Goal: Information Seeking & Learning: Check status

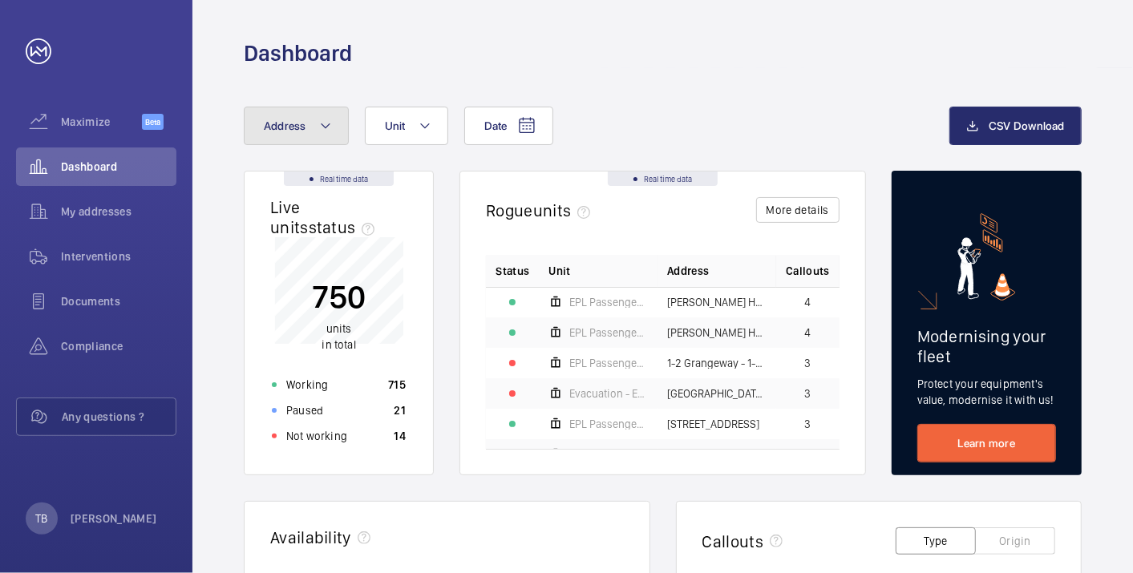
click at [312, 132] on button "Address" at bounding box center [296, 126] width 105 height 38
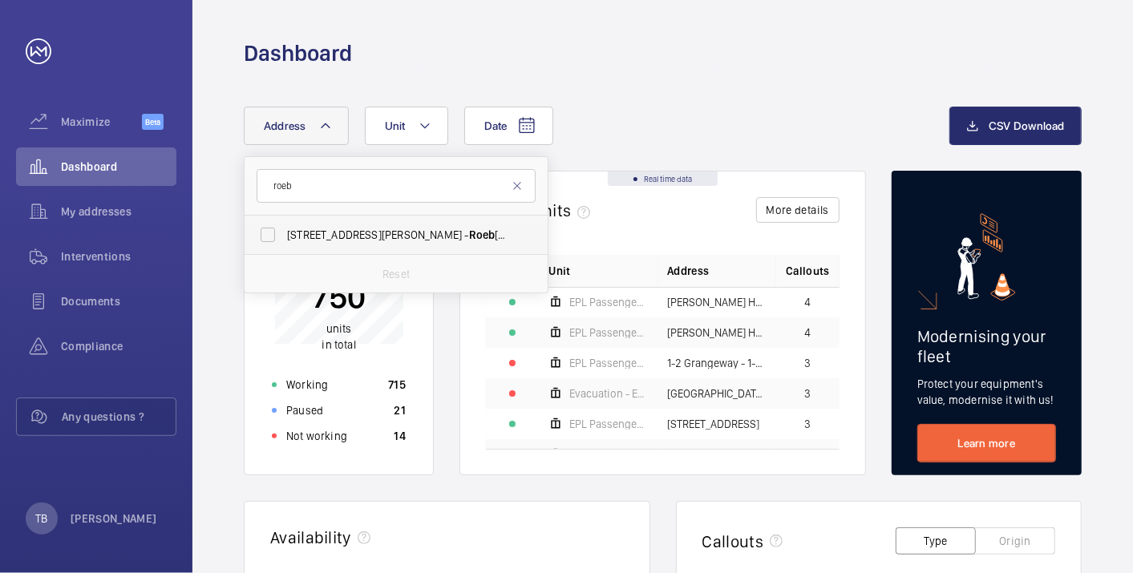
type input "roeb"
click at [357, 228] on span "45-47 Bassett Road - Roeb uck House, LONDON W10 6JX" at bounding box center [397, 235] width 220 height 16
click at [284, 228] on input "45-47 Bassett Road - Roeb uck House, LONDON W10 6JX" at bounding box center [268, 235] width 32 height 32
checkbox input "true"
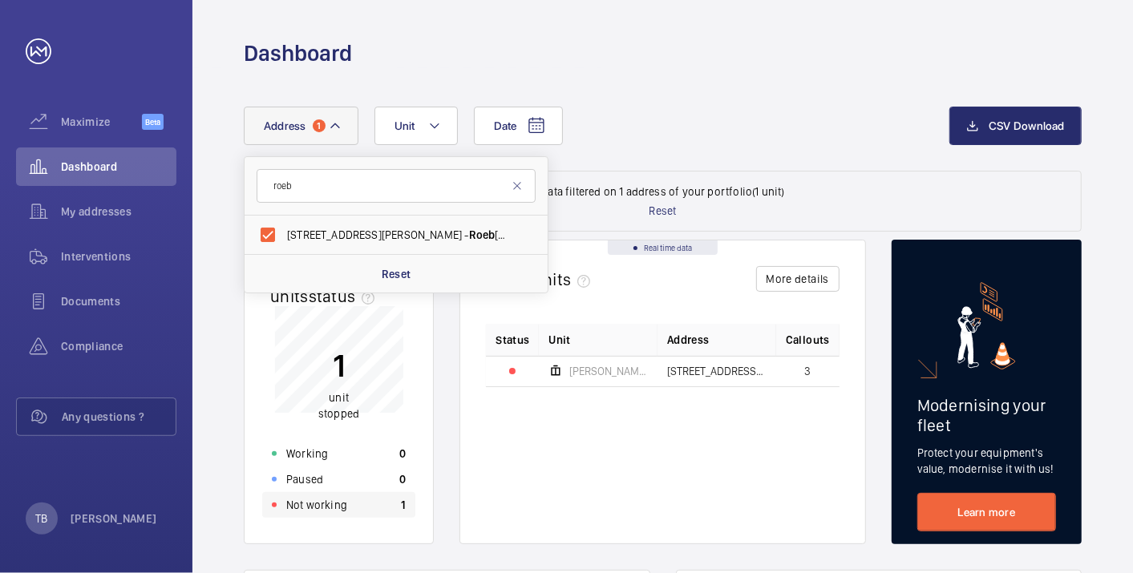
click at [347, 510] on div "Not working 1" at bounding box center [338, 505] width 153 height 26
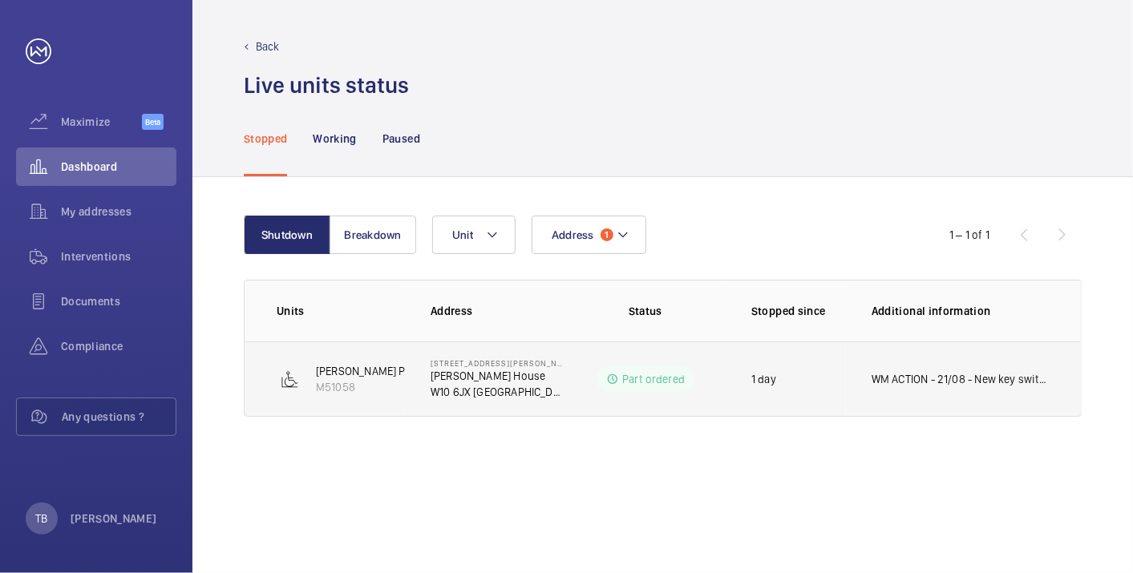
click at [912, 386] on td "WM ACTION - 21/08 - New key switch on order due in [DATE]" at bounding box center [963, 379] width 235 height 75
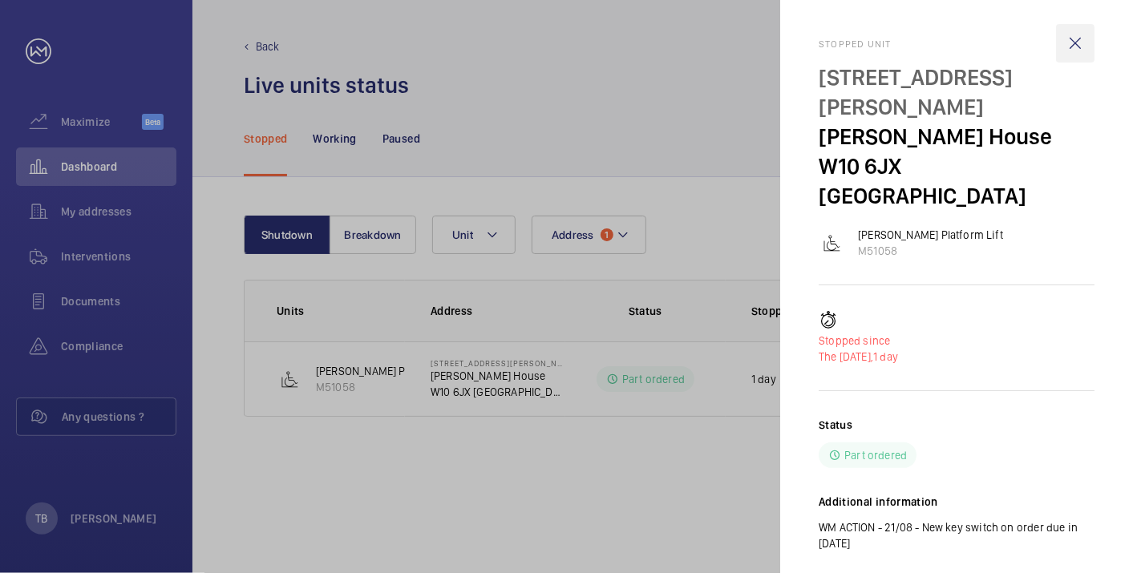
click at [1073, 48] on wm-front-icon-button at bounding box center [1075, 43] width 38 height 38
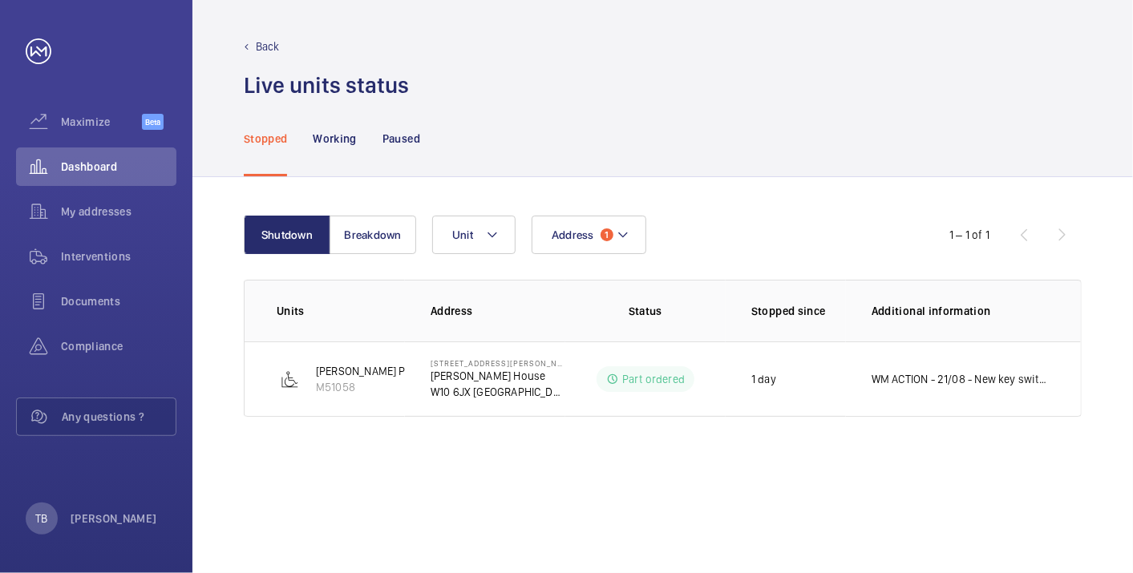
click at [563, 495] on div "Shutdown Breakdown Address 1 Unit 1 – 1 of 1 Units Address Status Stopped since…" at bounding box center [662, 375] width 940 height 396
click at [100, 171] on span "Dashboard" at bounding box center [118, 167] width 115 height 16
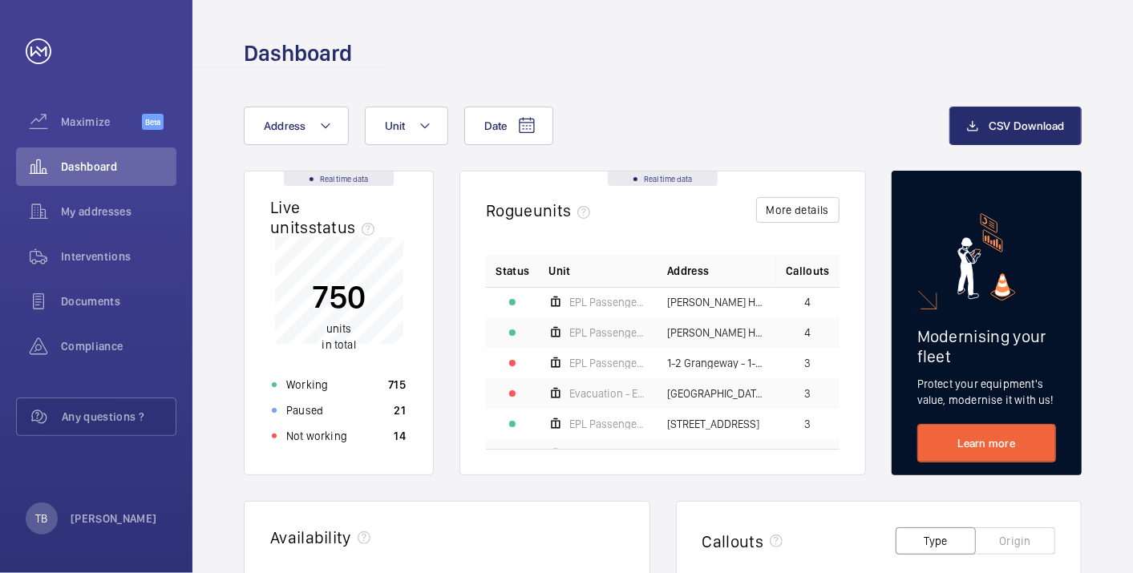
click at [353, 439] on div "Not working 14" at bounding box center [338, 436] width 153 height 26
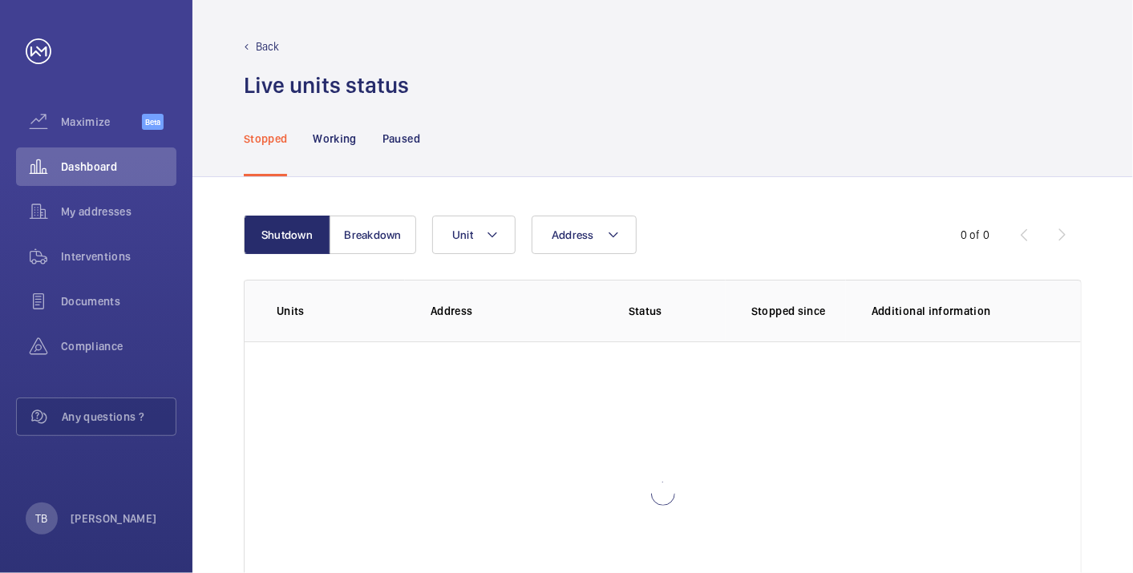
scroll to position [110, 0]
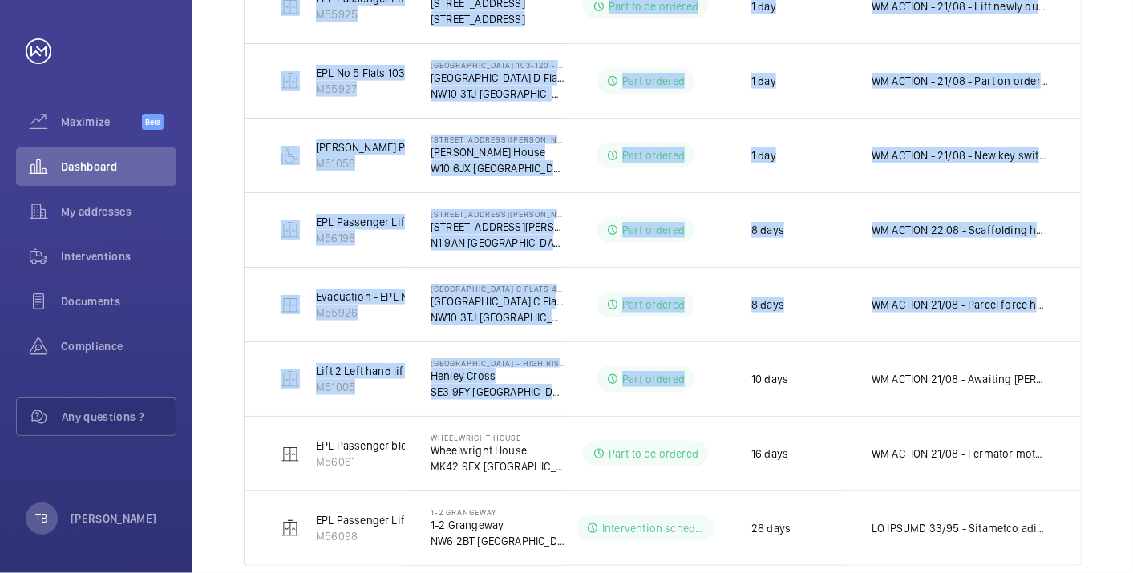
scroll to position [548, 0]
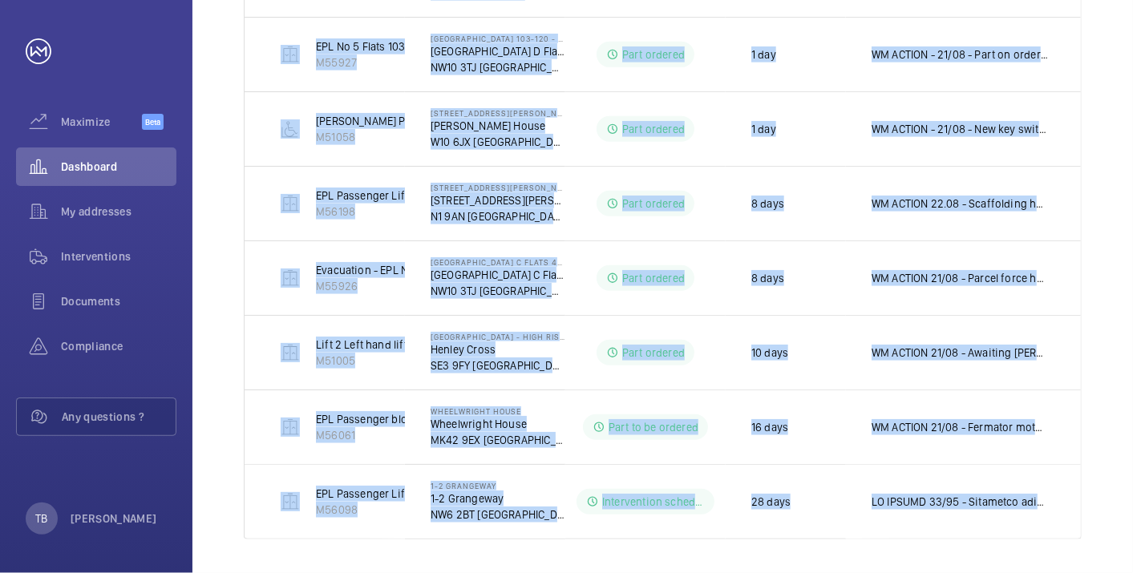
drag, startPoint x: 309, startPoint y: 258, endPoint x: 1134, endPoint y: 544, distance: 872.9
click at [1132, 544] on html "Your request has been sent. We will contact you soon. Maximize Beta Dashboard M…" at bounding box center [566, 286] width 1133 height 573
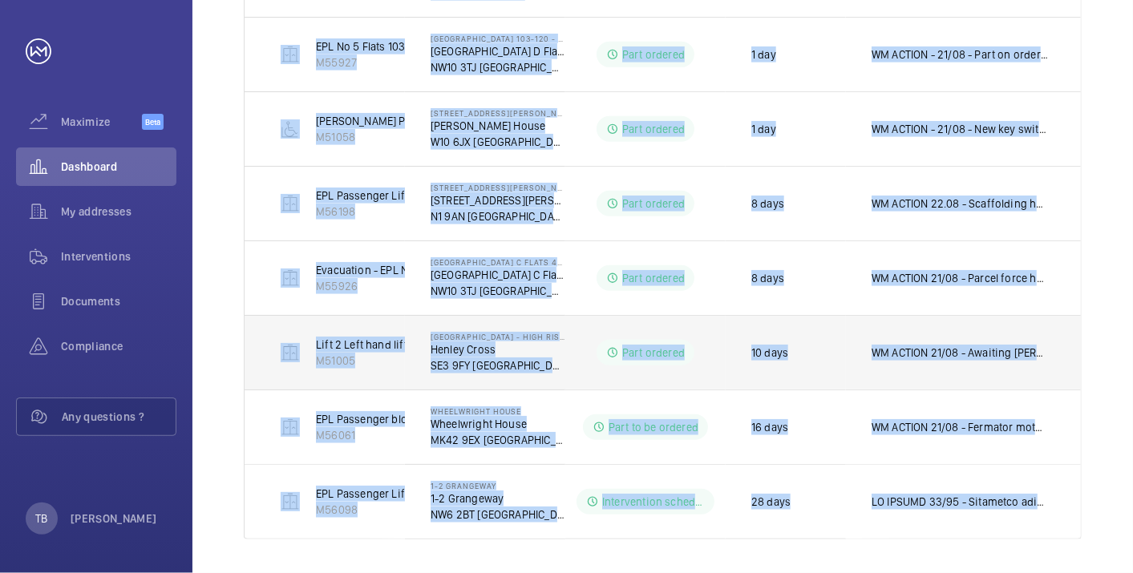
scroll to position [0, 0]
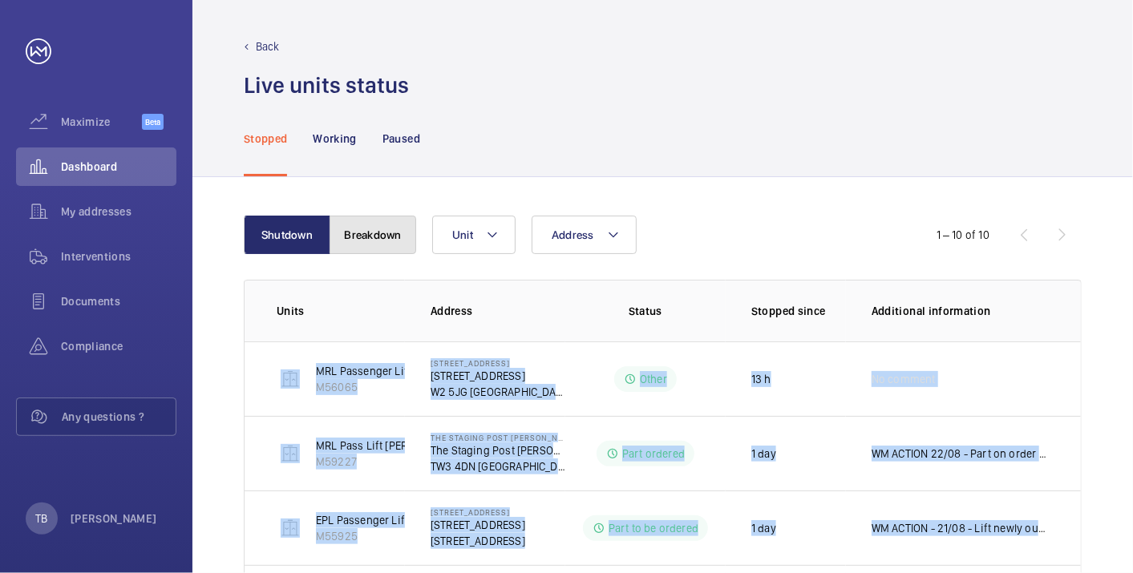
click at [390, 249] on button "Breakdown" at bounding box center [372, 235] width 87 height 38
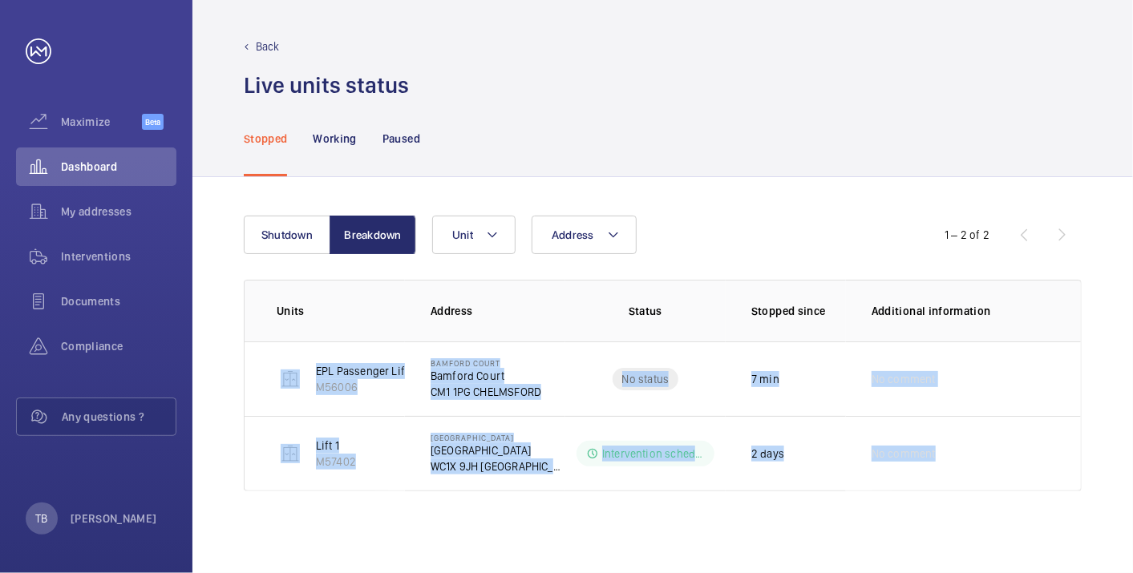
drag, startPoint x: 263, startPoint y: 369, endPoint x: 1027, endPoint y: 499, distance: 775.0
click at [1027, 499] on div "Shutdown Breakdown Address Unit 1 – 2 of 2 Units Address Status Stopped since A…" at bounding box center [662, 375] width 940 height 396
copy tbody "EPL Passenger Lift M56006 Bamford Court Bamford Court CM1 1PG CHELMSFORD No sta…"
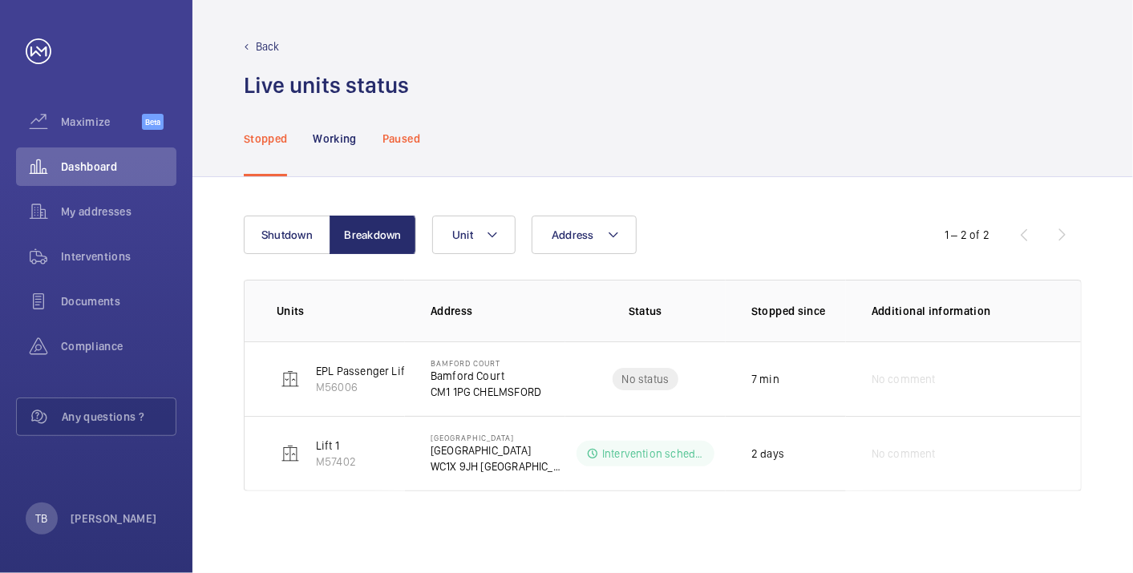
click at [411, 134] on p "Paused" at bounding box center [401, 139] width 38 height 16
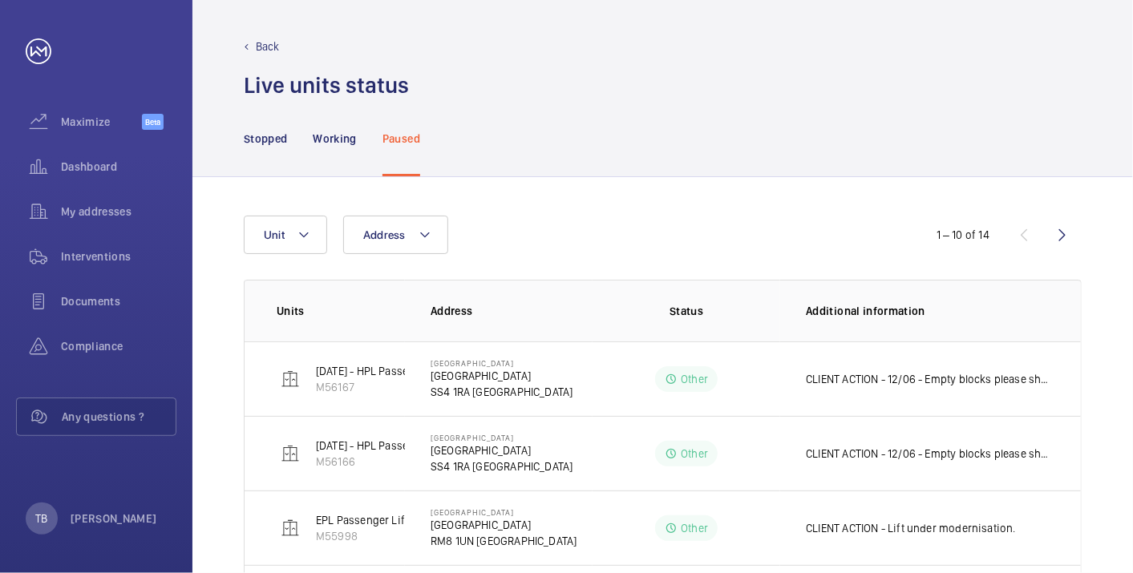
click at [701, 349] on td "Other" at bounding box center [686, 379] width 188 height 75
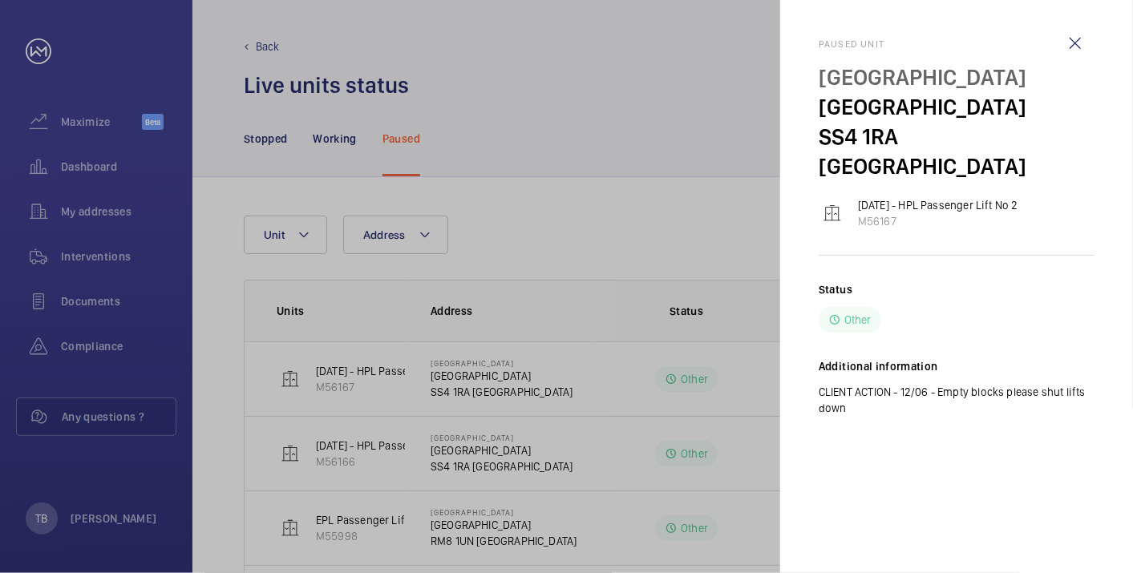
click at [699, 79] on div at bounding box center [566, 286] width 1133 height 573
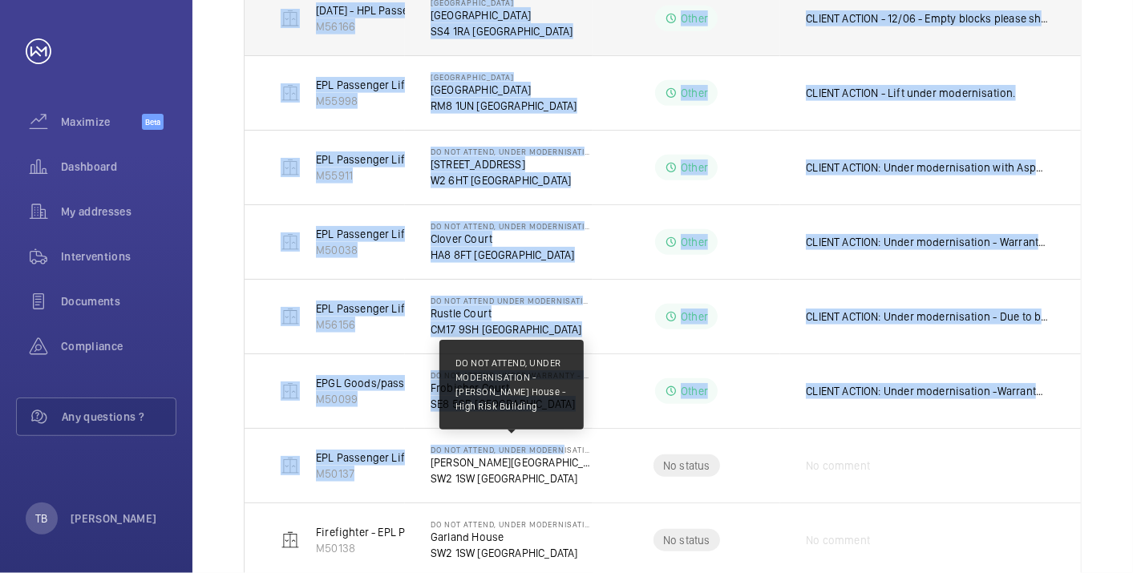
scroll to position [548, 0]
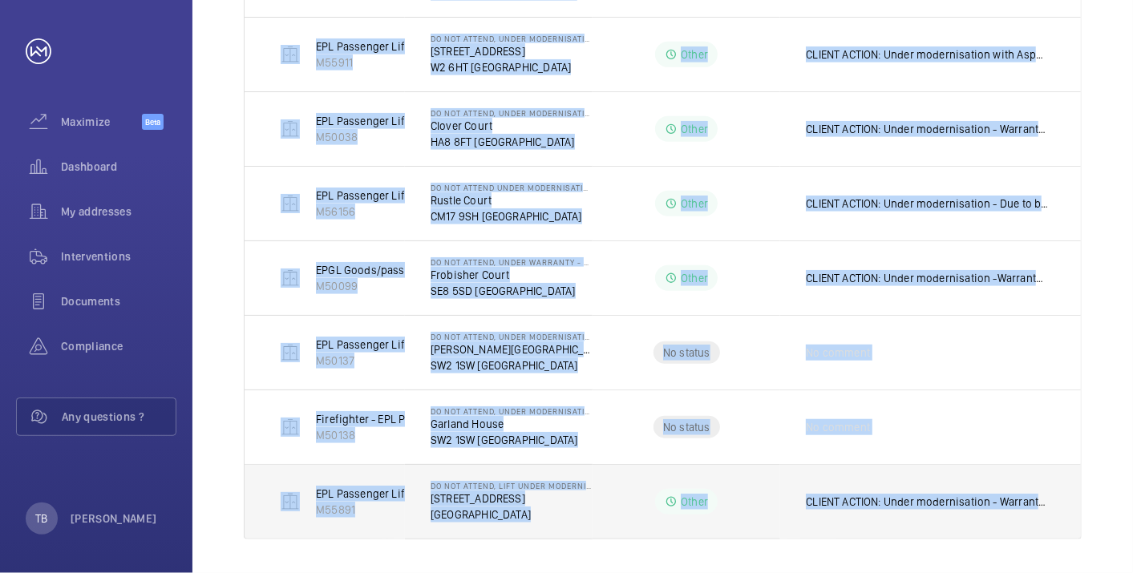
drag, startPoint x: 531, startPoint y: 435, endPoint x: 1062, endPoint y: 527, distance: 539.5
click at [0, 0] on tbody "27/09/24 - HPL Passenger Lift No 2 M56167 St Lukes Place St Lukes Place SS4 1RA…" at bounding box center [0, 0] width 0 height 0
copy tbody "27/09/24 - HPL Passenger Lift No 2 M56167 St Lukes Place St Lukes Place SS4 1RA…"
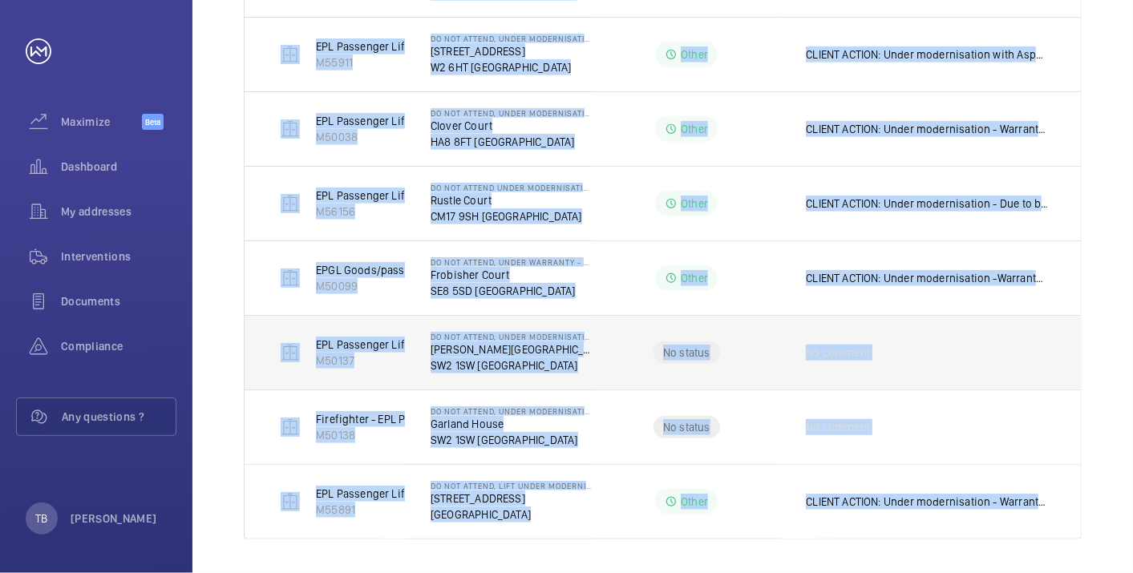
scroll to position [0, 0]
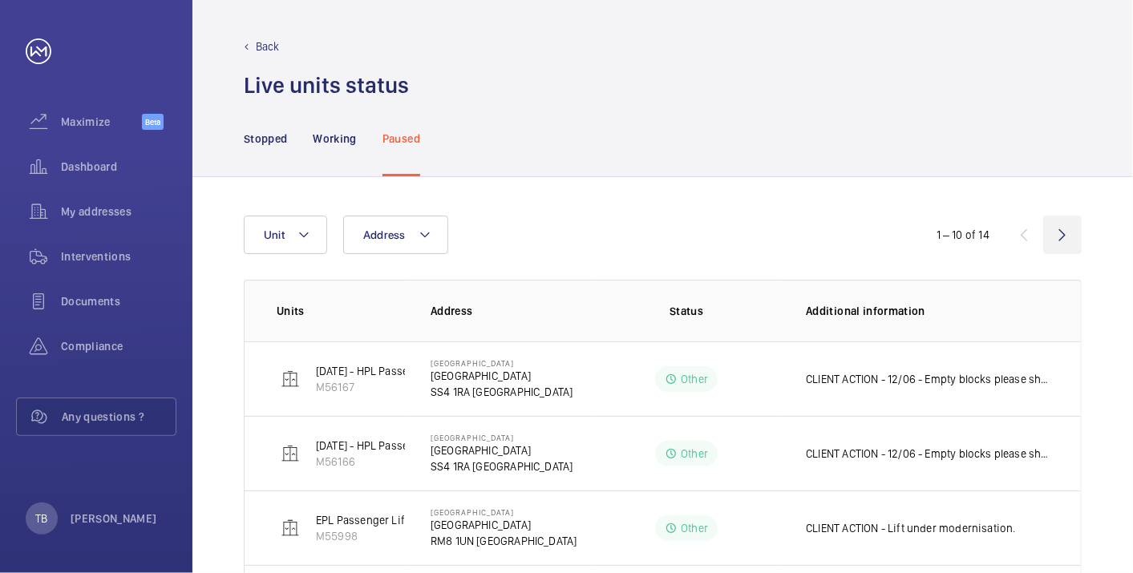
click at [1060, 233] on wm-front-icon-button at bounding box center [1062, 235] width 38 height 38
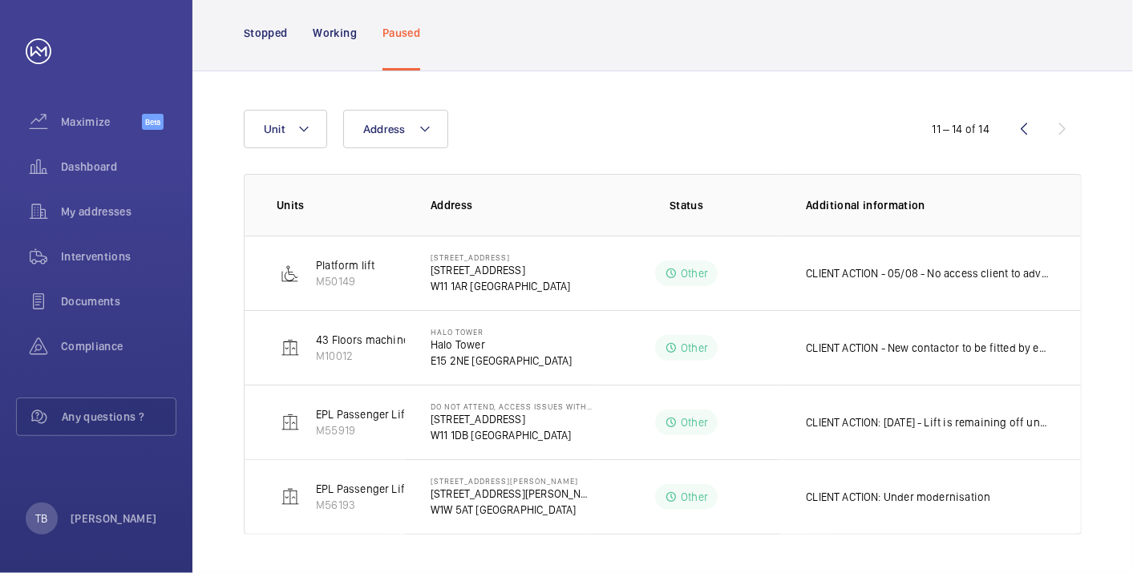
scroll to position [103, 0]
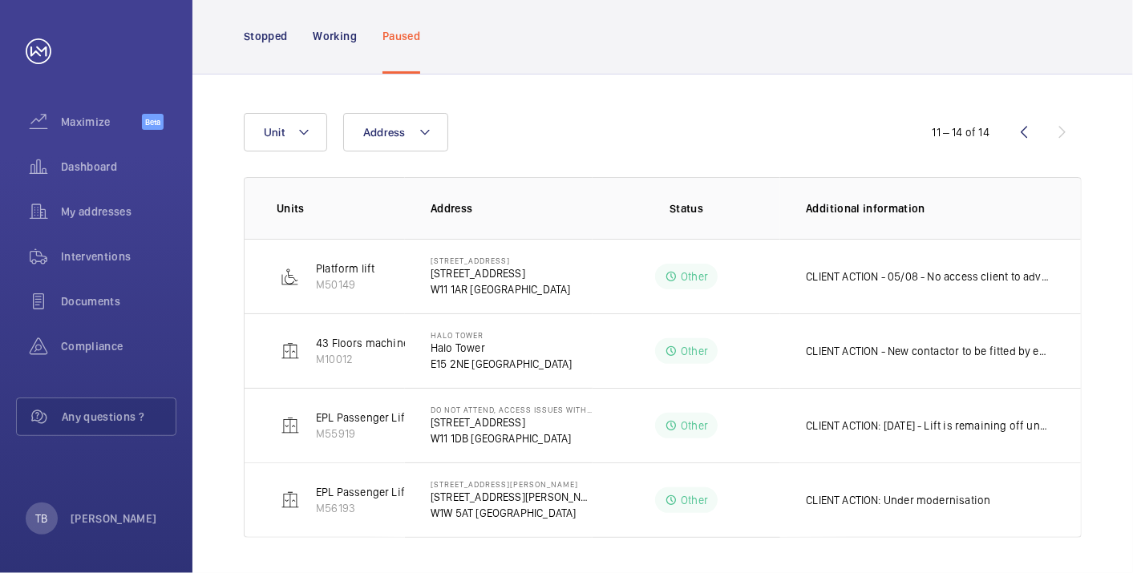
drag, startPoint x: 261, startPoint y: 274, endPoint x: 1085, endPoint y: 528, distance: 863.0
click at [1085, 528] on div "Address Unit 11 – 14 of 14 Units Address Status Additional information Platform…" at bounding box center [662, 326] width 940 height 502
copy tbody "Platform lift M50149 81A Tavistock Road 81A Tavistock Road W11 1AR LONDON Other…"
click at [71, 153] on div "Dashboard" at bounding box center [96, 167] width 160 height 38
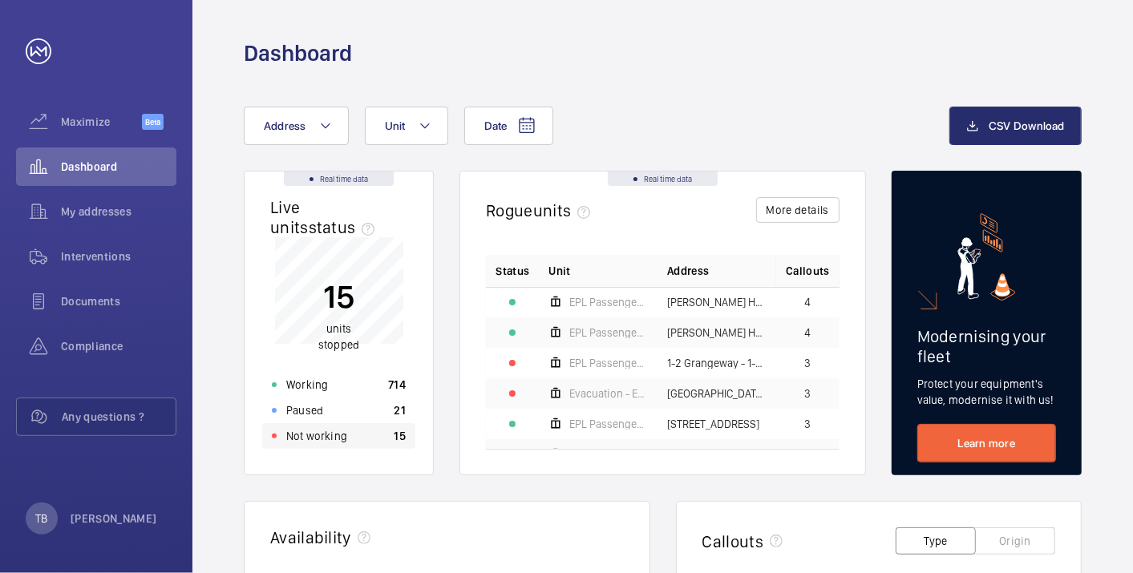
click at [341, 441] on p "Not working" at bounding box center [316, 436] width 61 height 16
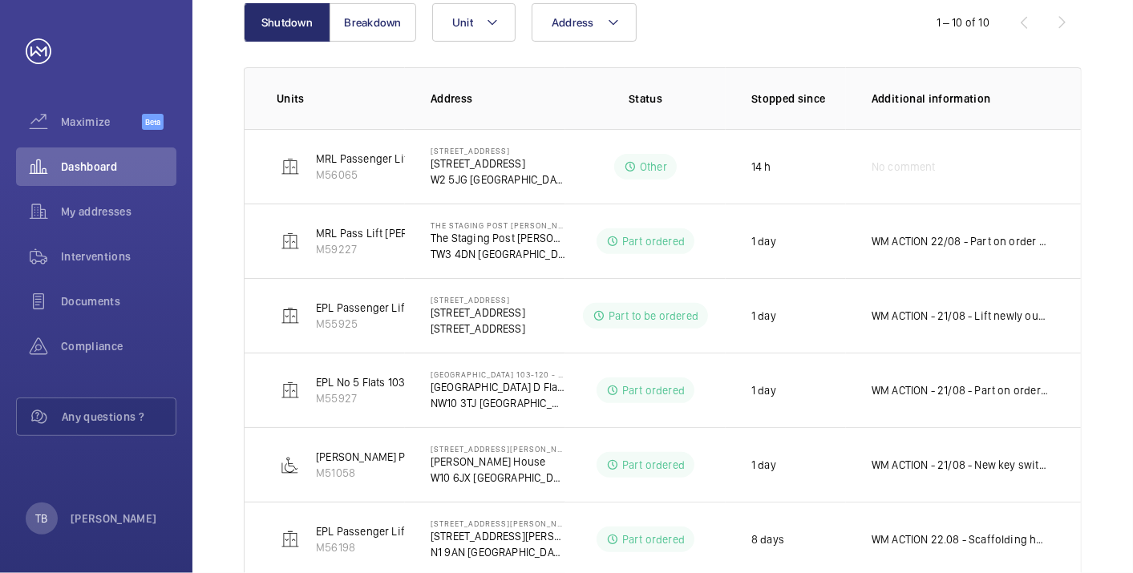
scroll to position [213, 0]
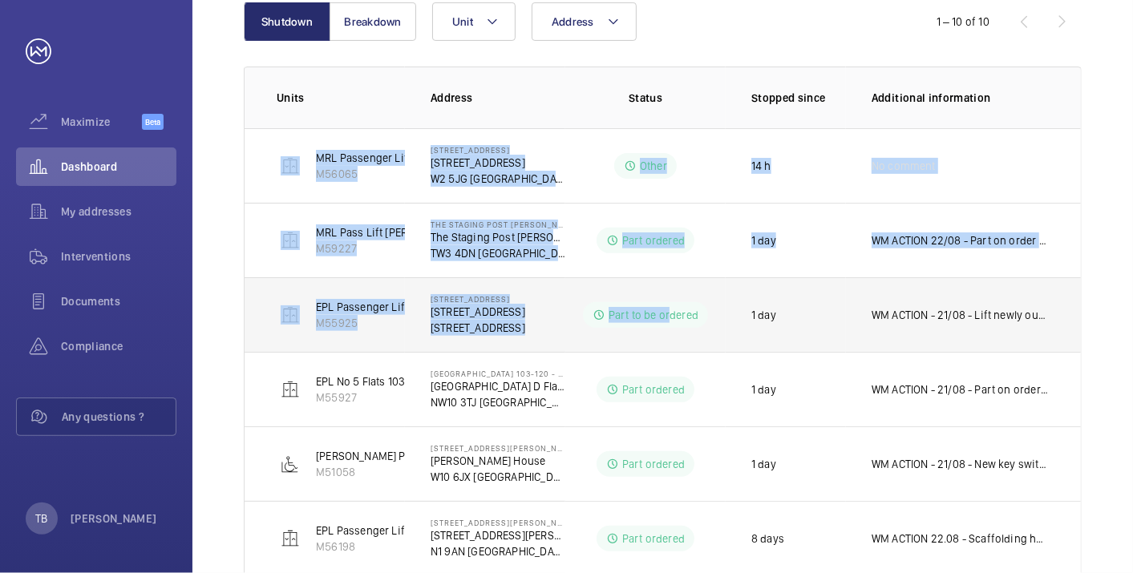
drag, startPoint x: 278, startPoint y: 162, endPoint x: 668, endPoint y: 299, distance: 413.0
click at [668, 299] on div "Shutdown Breakdown Address Unit 1 – 10 of 10 Units Address Status Stopped since…" at bounding box center [662, 438] width 940 height 949
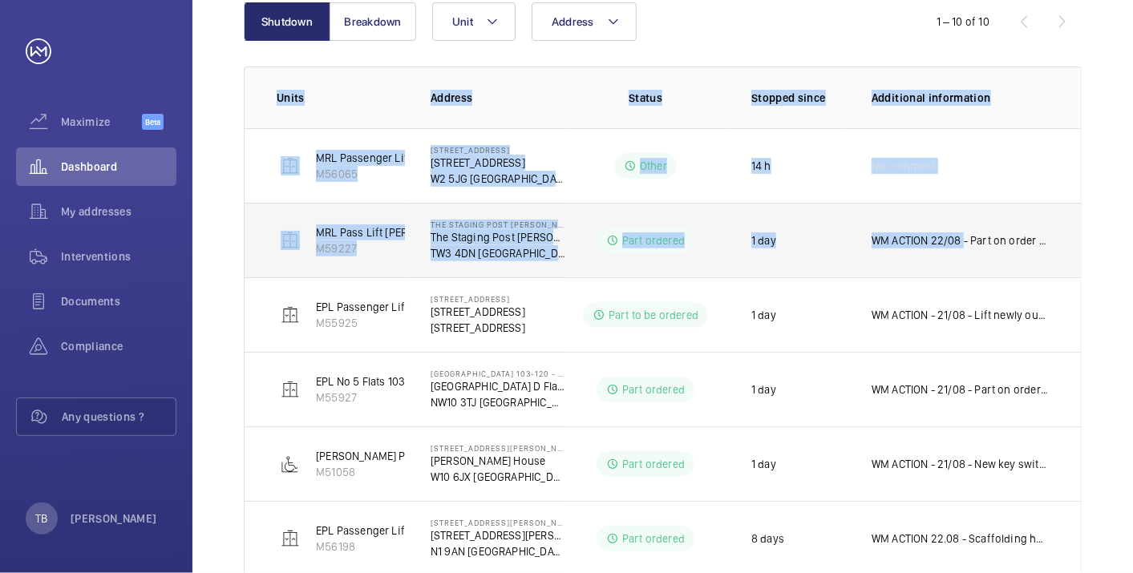
scroll to position [548, 0]
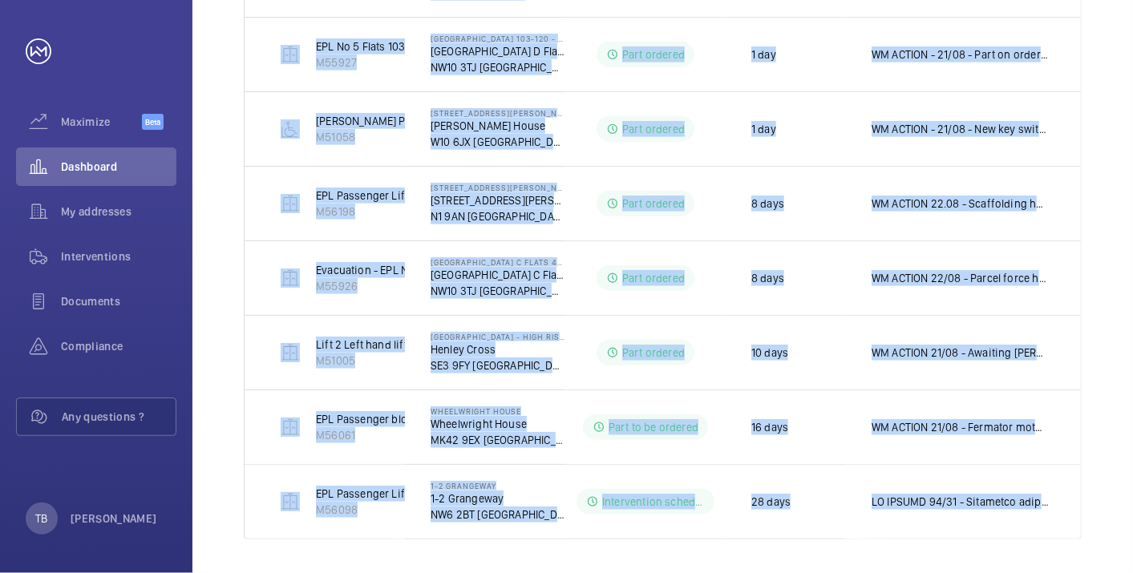
drag, startPoint x: 264, startPoint y: 95, endPoint x: 1079, endPoint y: 536, distance: 926.9
click at [1079, 536] on div "Shutdown Breakdown Address Unit 1 – 10 of 10 Units Address Status Stopped since…" at bounding box center [662, 103] width 940 height 949
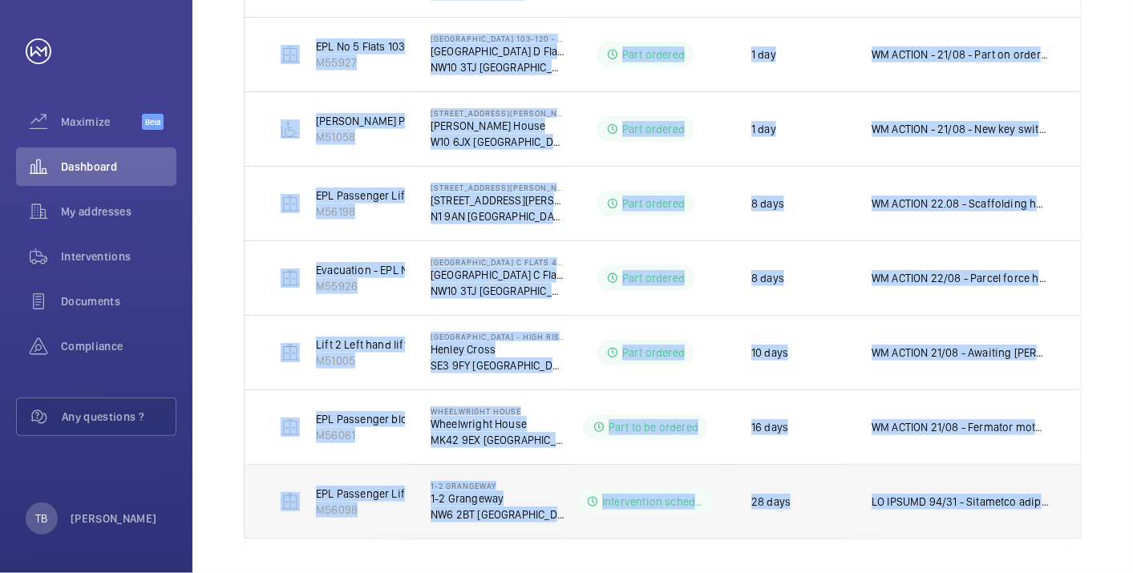
copy table "Units Address Status Stopped since Additional information MRL Passenger Lift SE…"
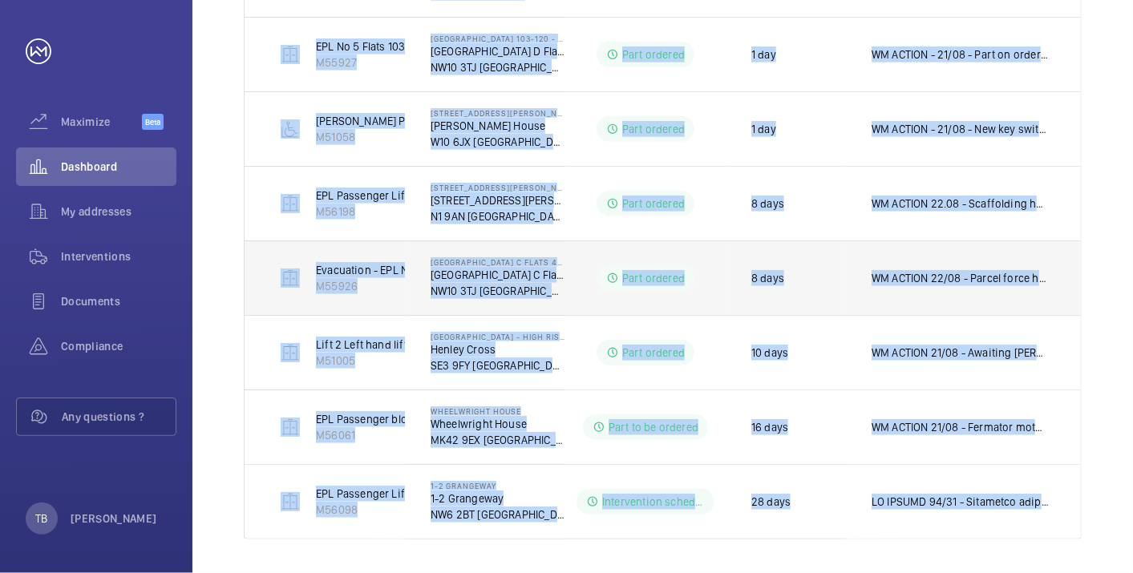
scroll to position [0, 0]
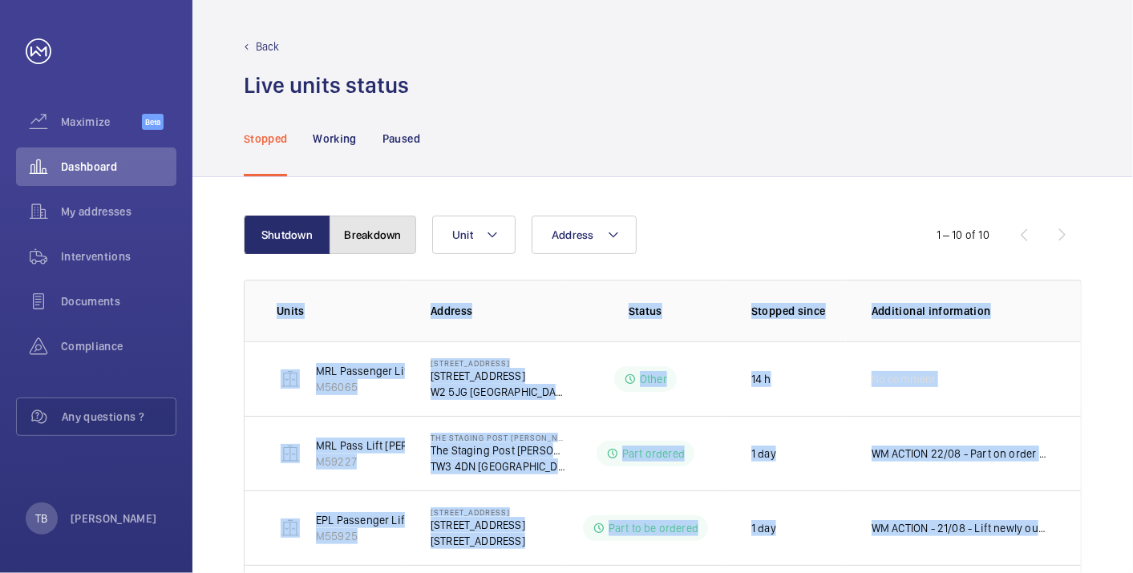
click at [368, 236] on button "Breakdown" at bounding box center [372, 235] width 87 height 38
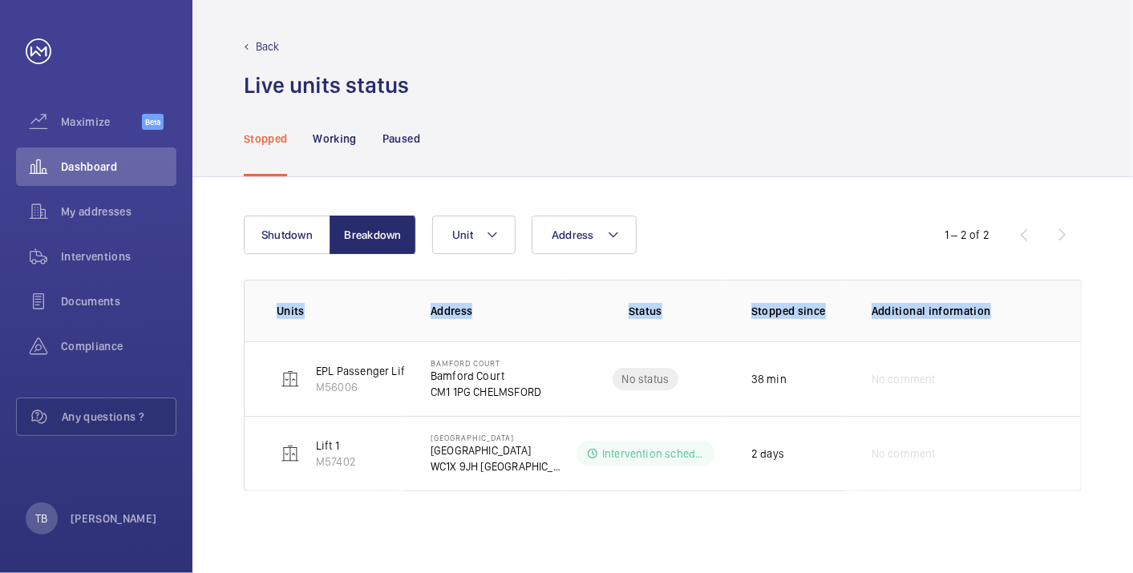
click at [210, 359] on div "Shutdown Breakdown Address Unit 1 – 2 of 2 Units Address Status Stopped since A…" at bounding box center [662, 375] width 940 height 396
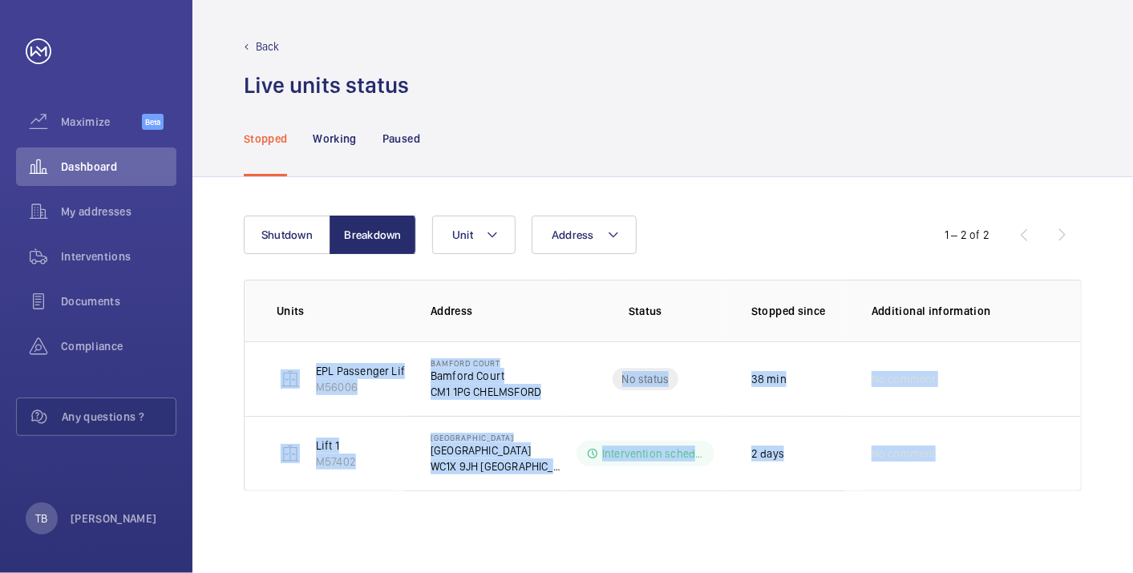
drag, startPoint x: 407, startPoint y: 386, endPoint x: 1053, endPoint y: 507, distance: 657.3
click at [1053, 507] on div "Shutdown Breakdown Address Unit 1 – 2 of 2 Units Address Status Stopped since A…" at bounding box center [662, 375] width 940 height 396
copy tbody "EPL Passenger Lift M56006 Bamford Court Bamford Court CM1 1PG CHELMSFORD No sta…"
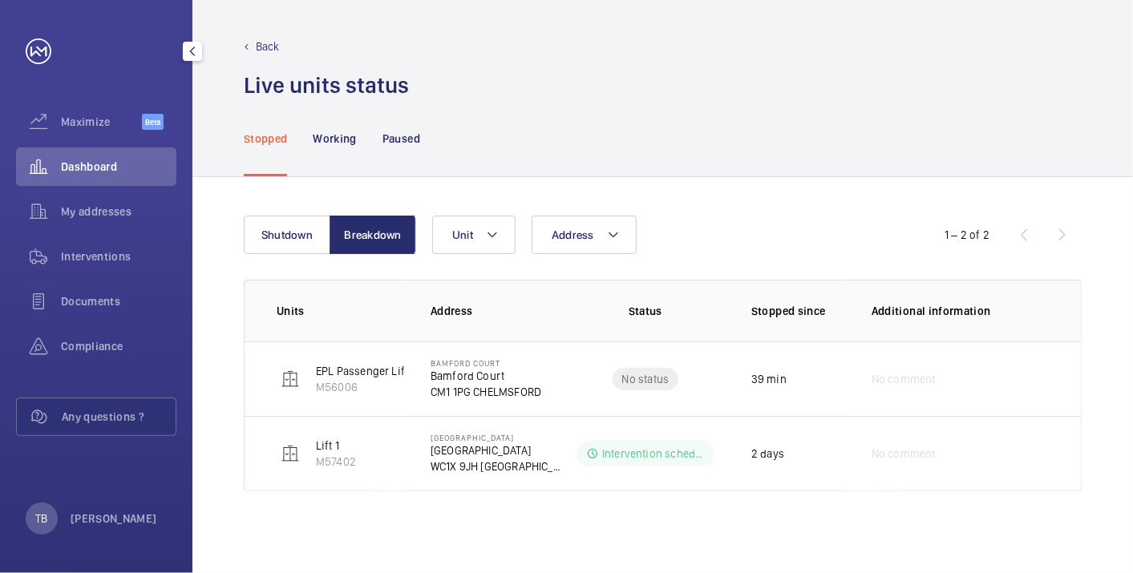
click at [116, 172] on span "Dashboard" at bounding box center [118, 167] width 115 height 16
